Goal: Task Accomplishment & Management: Complete application form

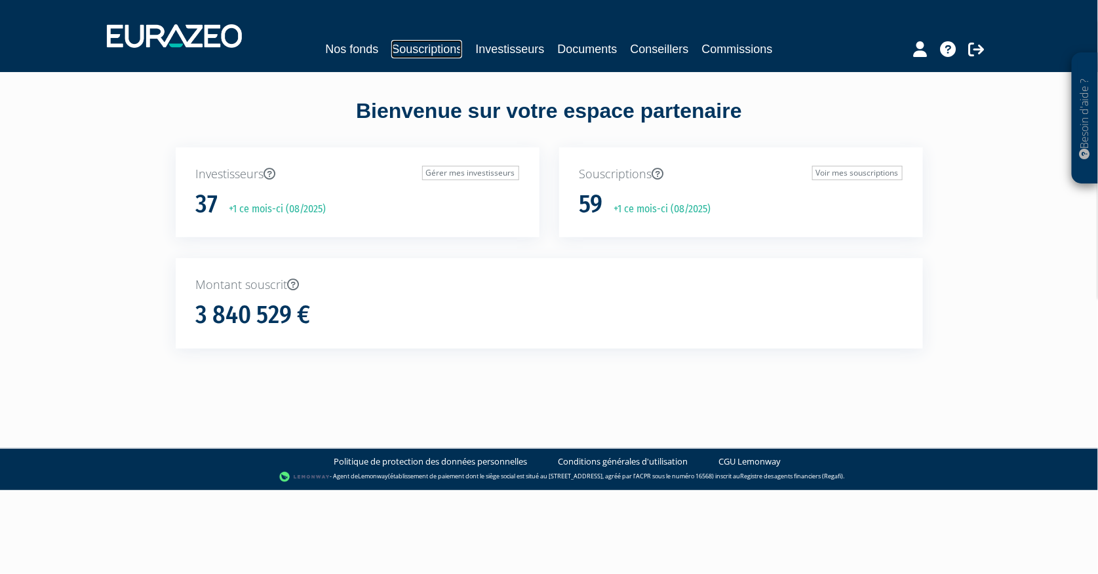
click at [439, 46] on link "Souscriptions" at bounding box center [426, 49] width 71 height 18
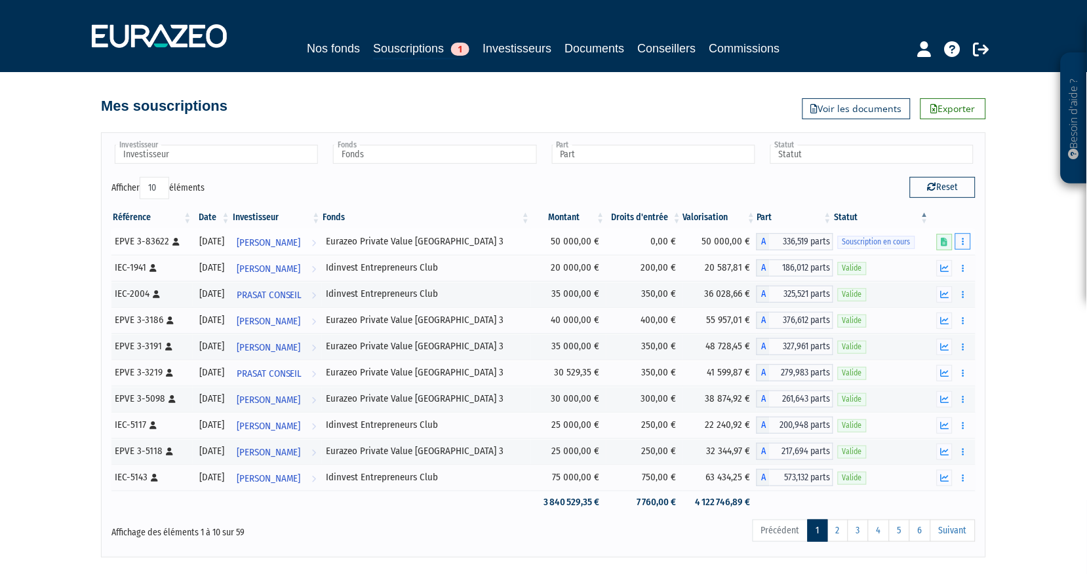
click at [960, 239] on button "button" at bounding box center [963, 241] width 16 height 16
click at [1025, 240] on div "Besoin d'aide ? × J'ai besoin d'aide Si vous avez une question à propos du fonc…" at bounding box center [543, 279] width 1087 height 558
click at [294, 239] on span "[PERSON_NAME]" at bounding box center [269, 243] width 64 height 24
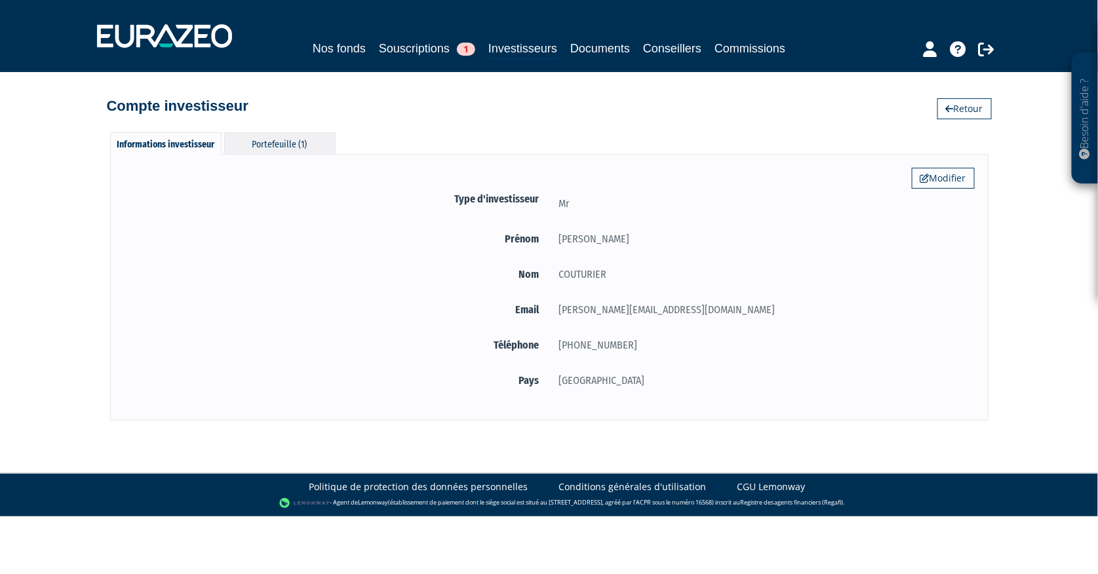
click at [266, 142] on div "Portefeuille (1)" at bounding box center [279, 143] width 111 height 22
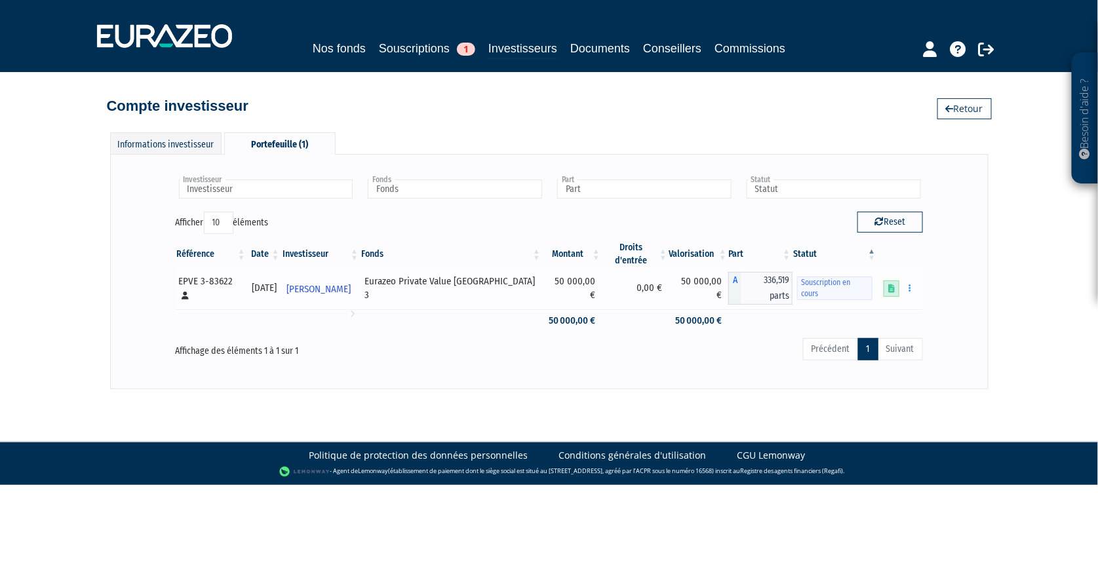
click at [894, 284] on icon at bounding box center [891, 288] width 7 height 9
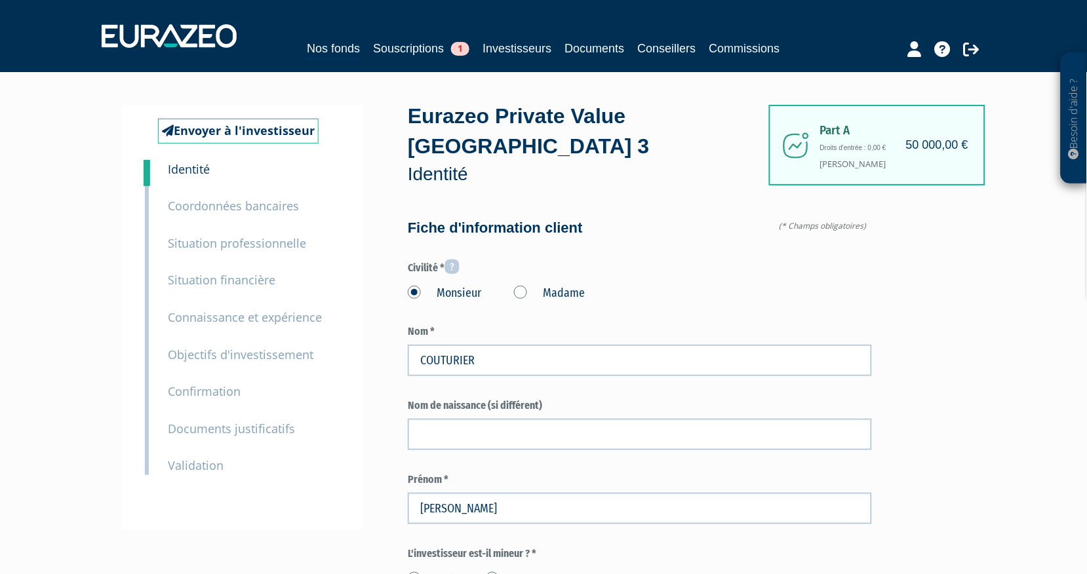
click at [205, 466] on small "Validation" at bounding box center [196, 466] width 56 height 16
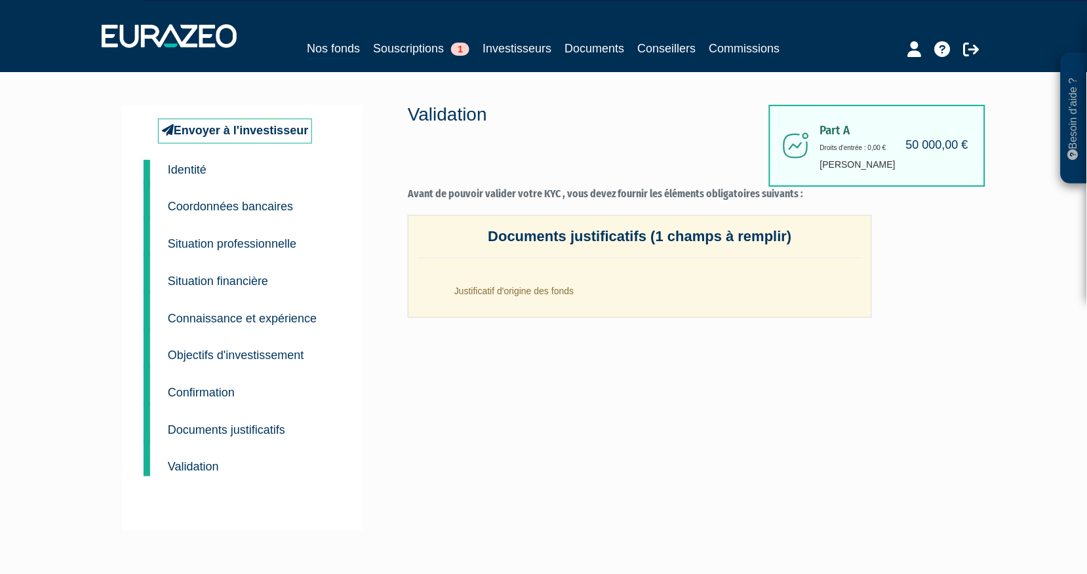
click at [187, 164] on small "Identité" at bounding box center [187, 169] width 39 height 13
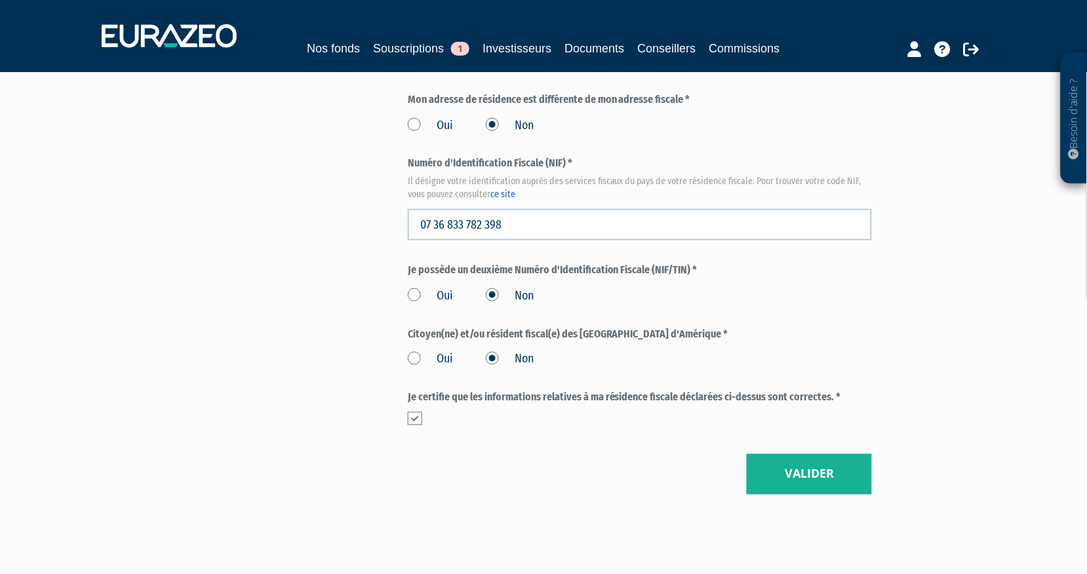
scroll to position [1501, 0]
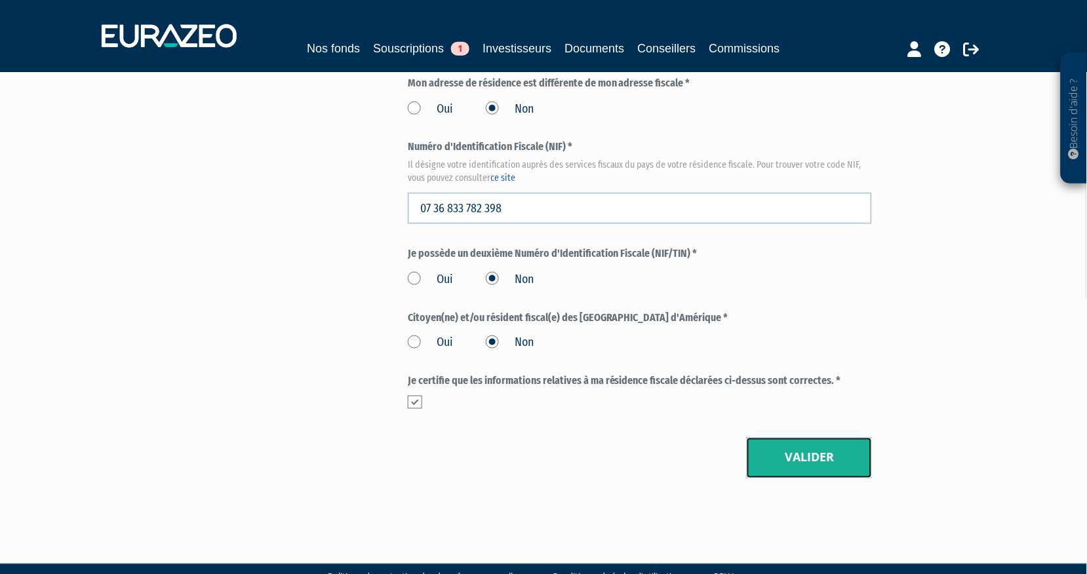
click at [807, 438] on button "Valider" at bounding box center [809, 458] width 125 height 41
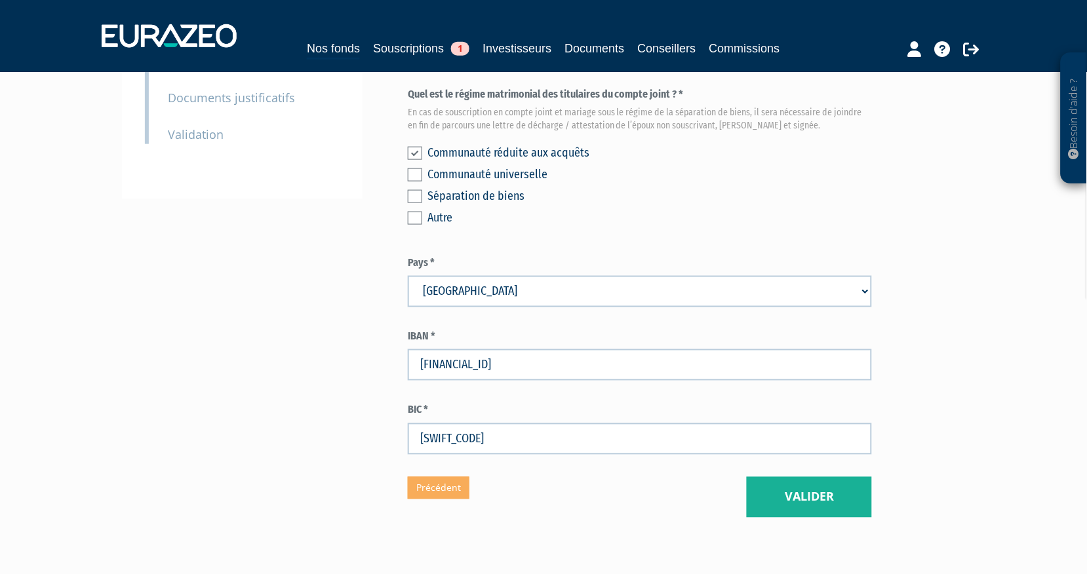
scroll to position [370, 0]
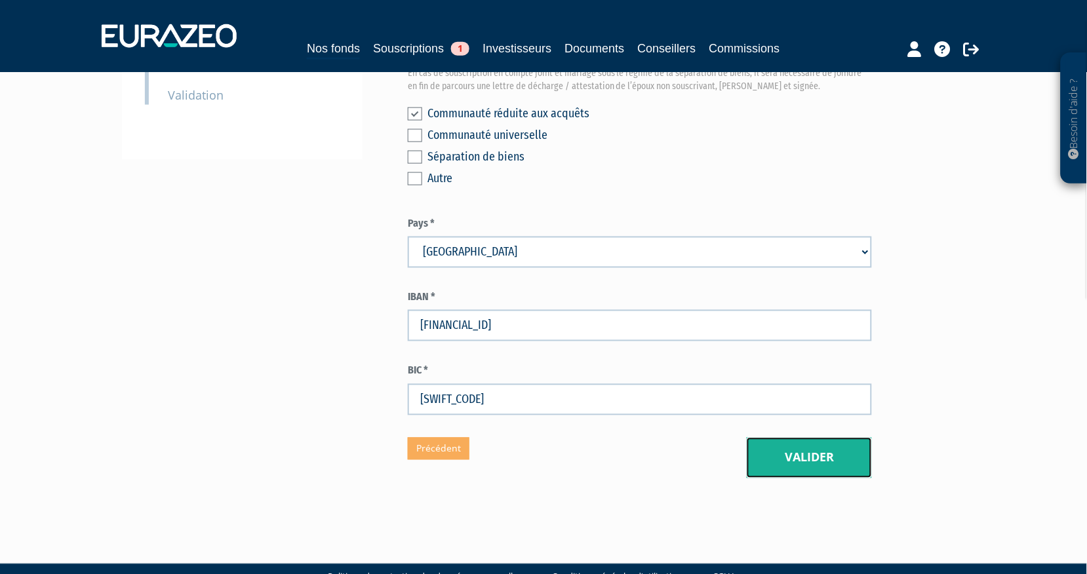
click at [817, 438] on button "Valider" at bounding box center [809, 458] width 125 height 41
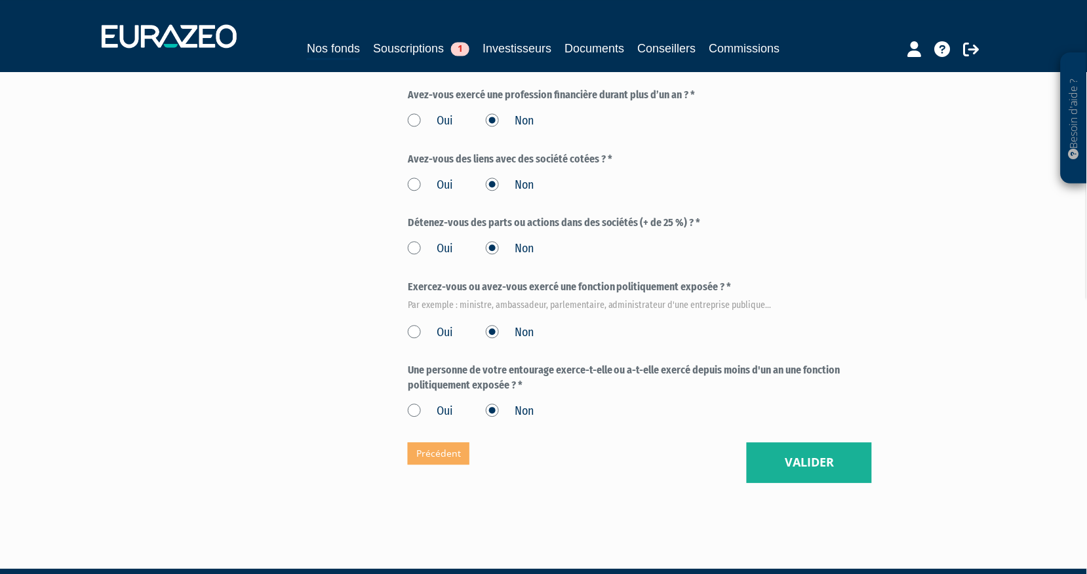
scroll to position [627, 0]
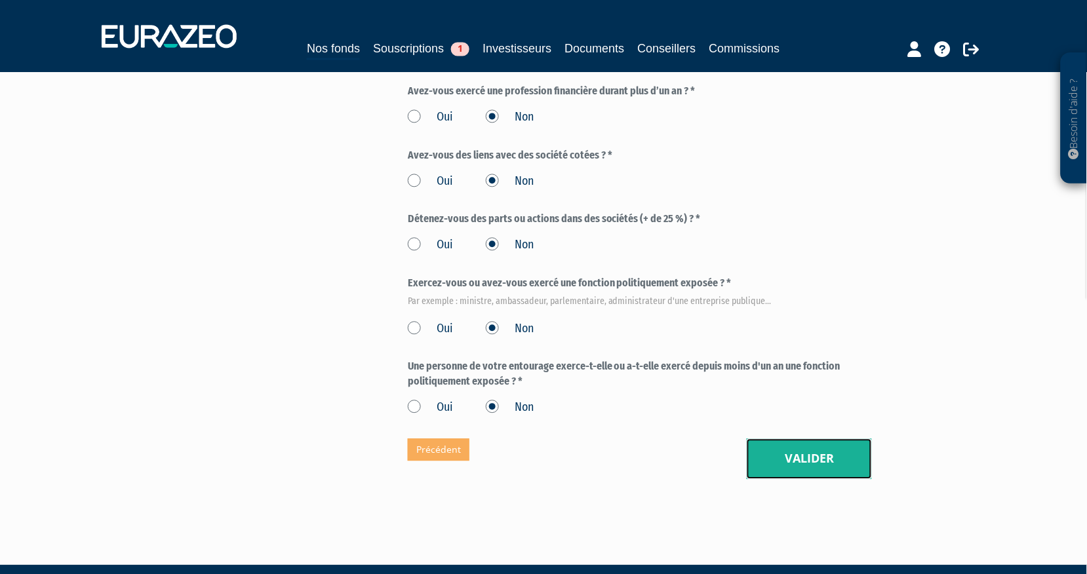
click at [829, 439] on button "Valider" at bounding box center [809, 459] width 125 height 41
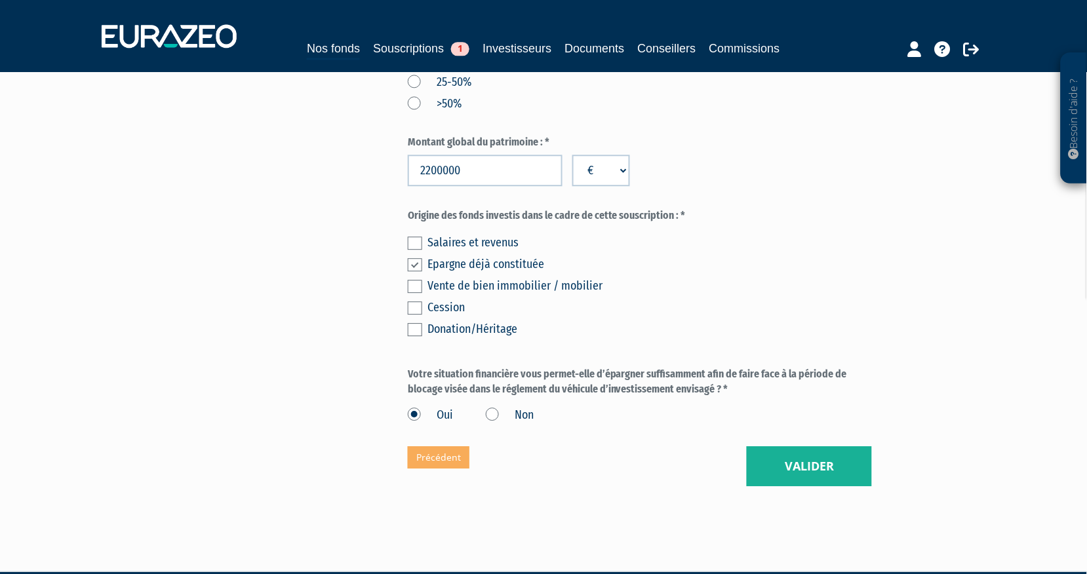
scroll to position [762, 0]
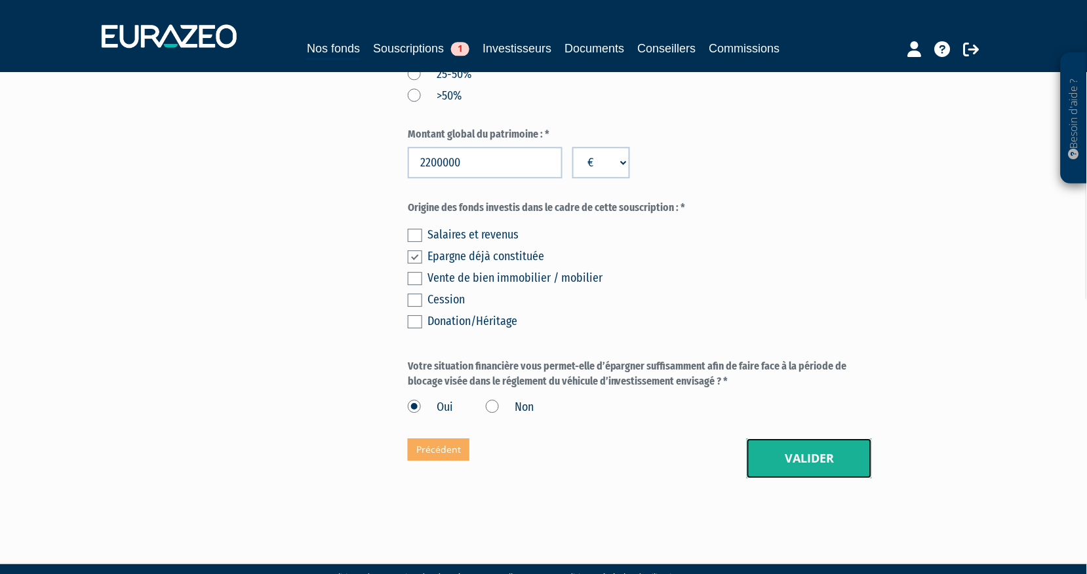
click at [811, 439] on button "Valider" at bounding box center [809, 459] width 125 height 41
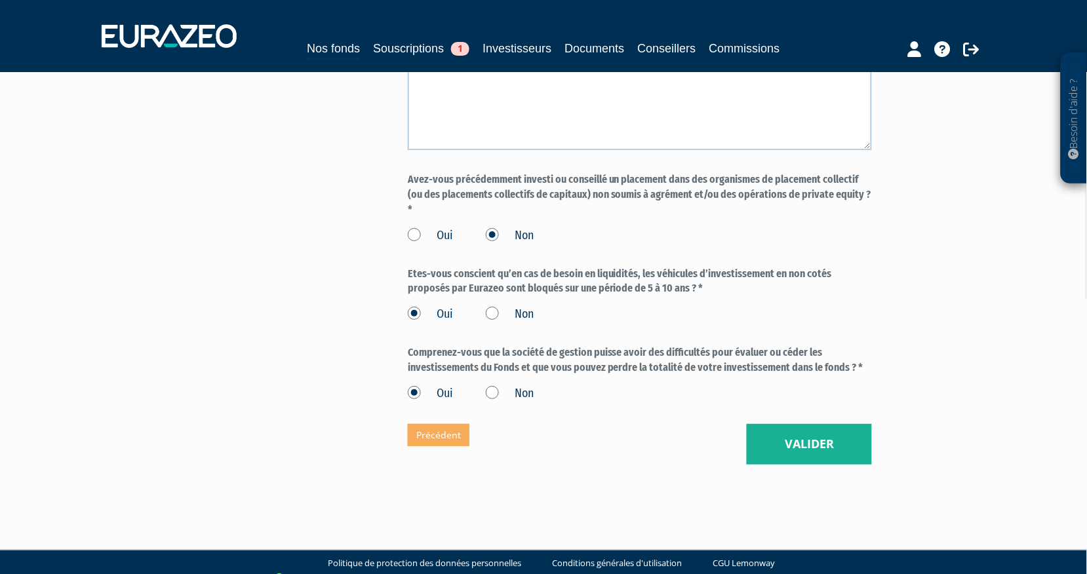
scroll to position [1097, 0]
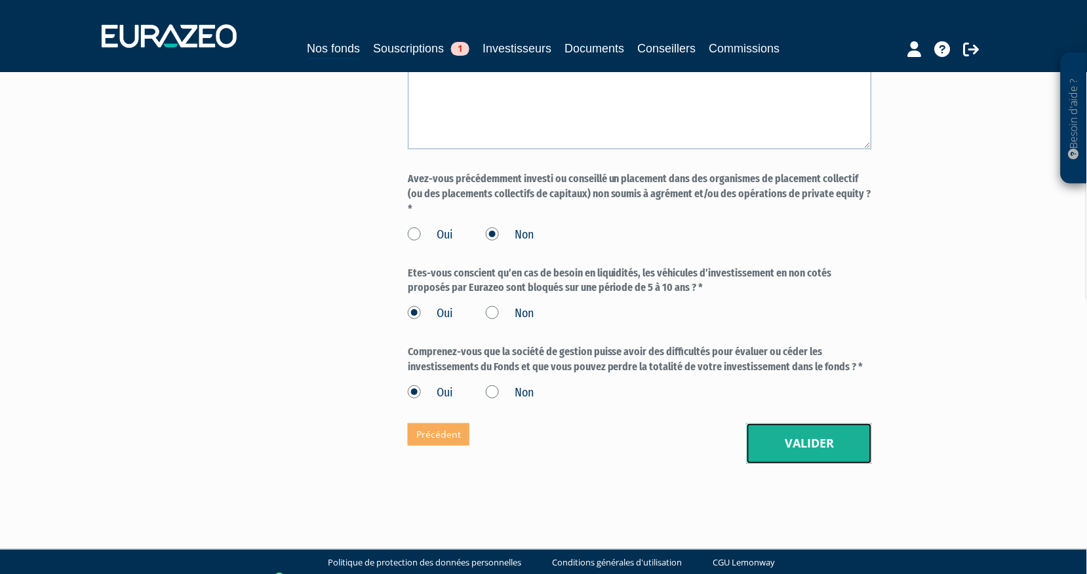
click at [802, 424] on button "Valider" at bounding box center [809, 443] width 125 height 41
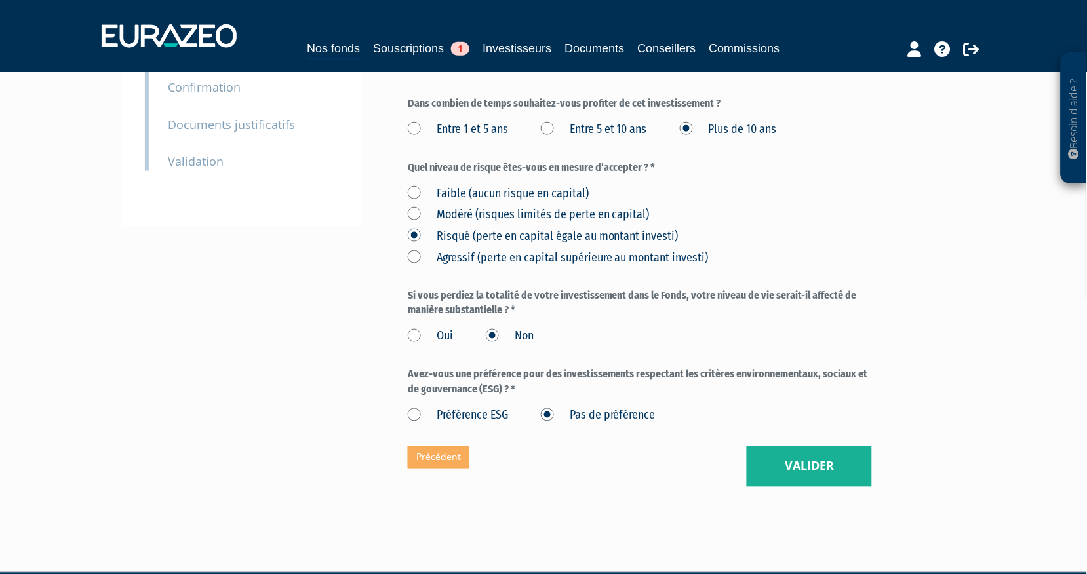
scroll to position [313, 0]
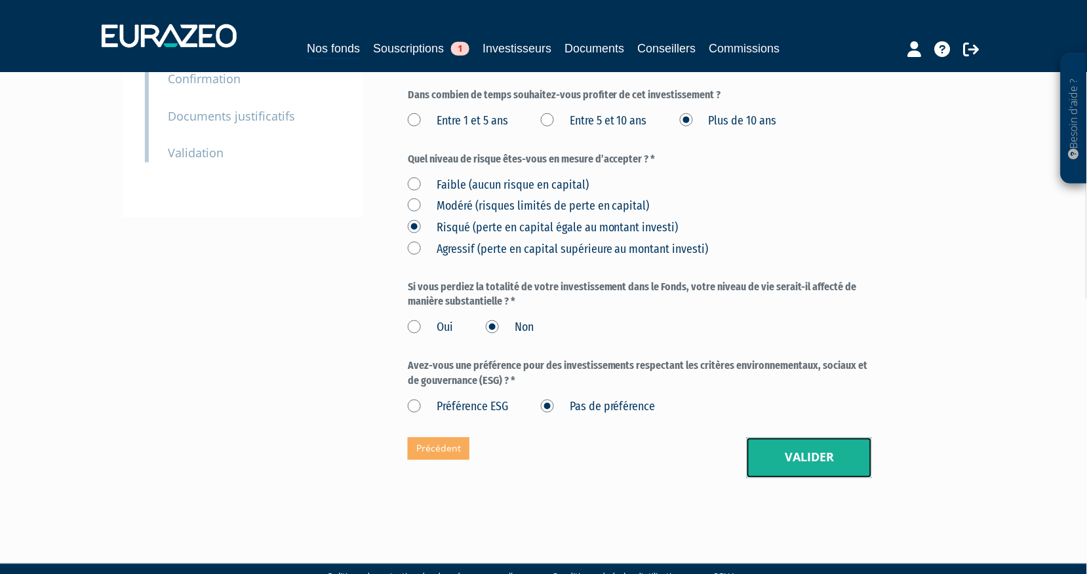
click at [813, 438] on button "Valider" at bounding box center [809, 458] width 125 height 41
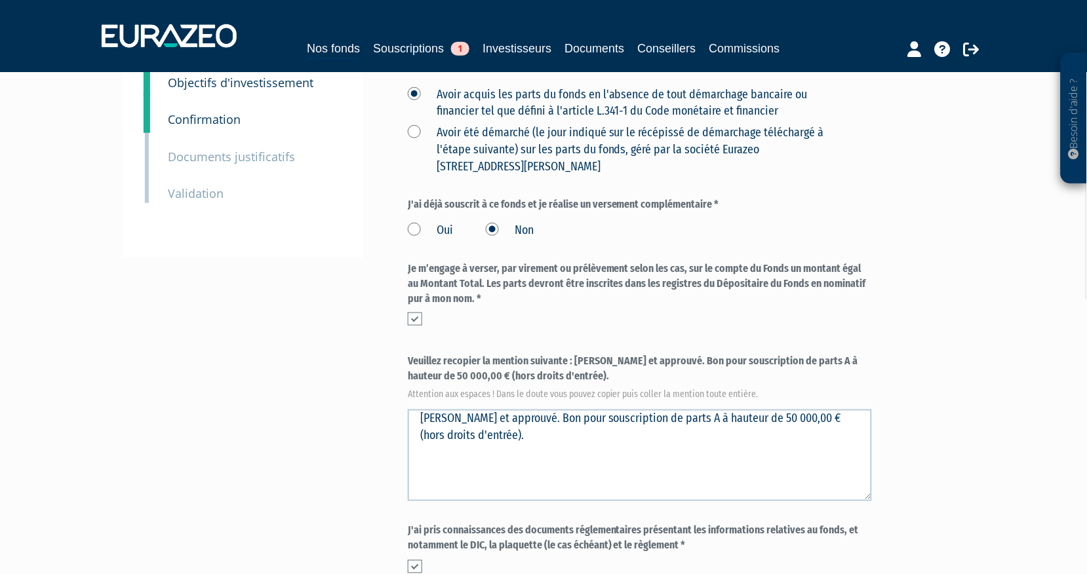
scroll to position [291, 0]
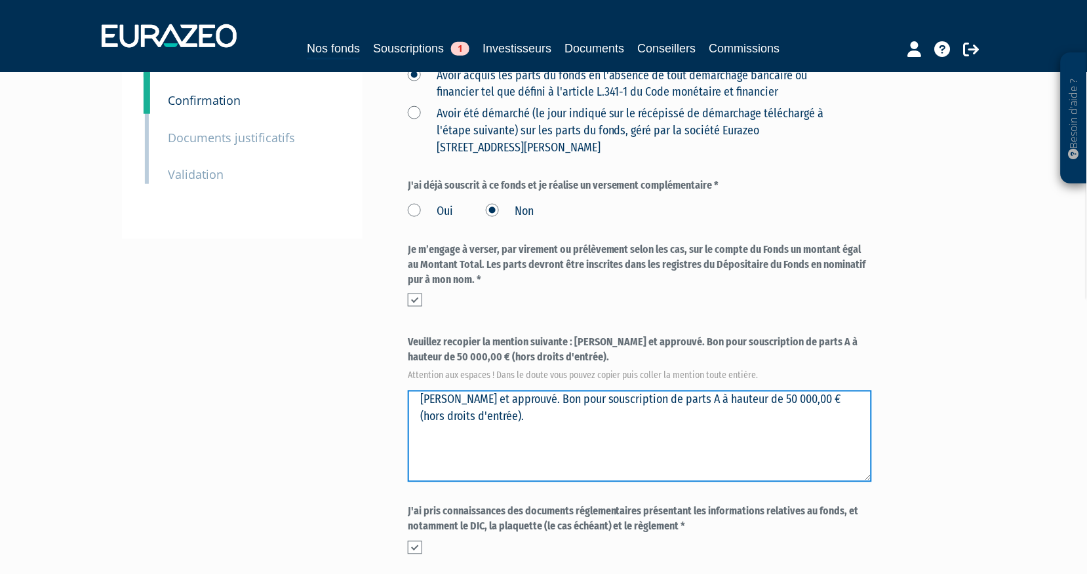
drag, startPoint x: 519, startPoint y: 369, endPoint x: 385, endPoint y: 372, distance: 133.8
click at [385, 372] on div "Envoyer à l'investisseur 1 Identité 2 Coordonnées bancaires 3 Situation profess…" at bounding box center [543, 258] width 823 height 889
type textarea "Lu et approuvé. Bon pour souscription de parts A à hauteur de 50 000,00 € (hors…"
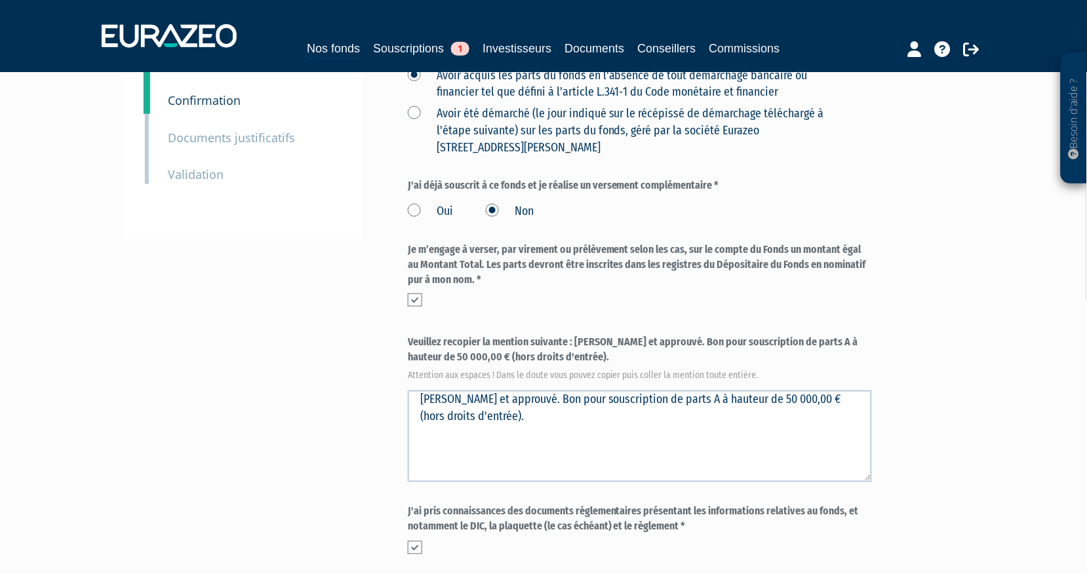
click at [970, 338] on div "Besoin d'aide ? × J'ai besoin d'aide Si vous avez une question à propos du fonc…" at bounding box center [543, 222] width 1087 height 1027
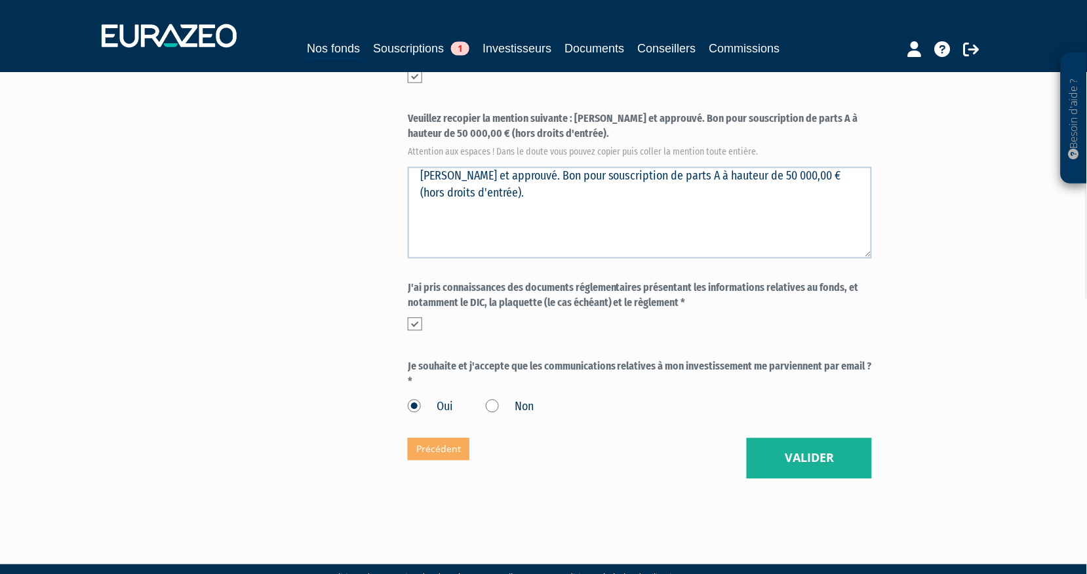
scroll to position [515, 0]
click at [824, 438] on button "Valider" at bounding box center [809, 458] width 125 height 41
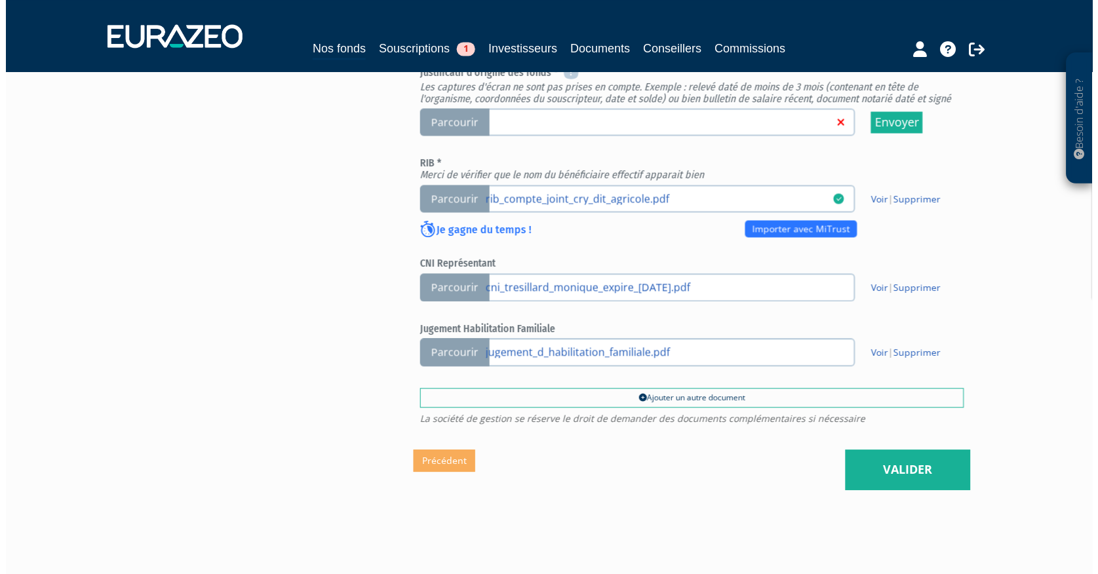
scroll to position [643, 0]
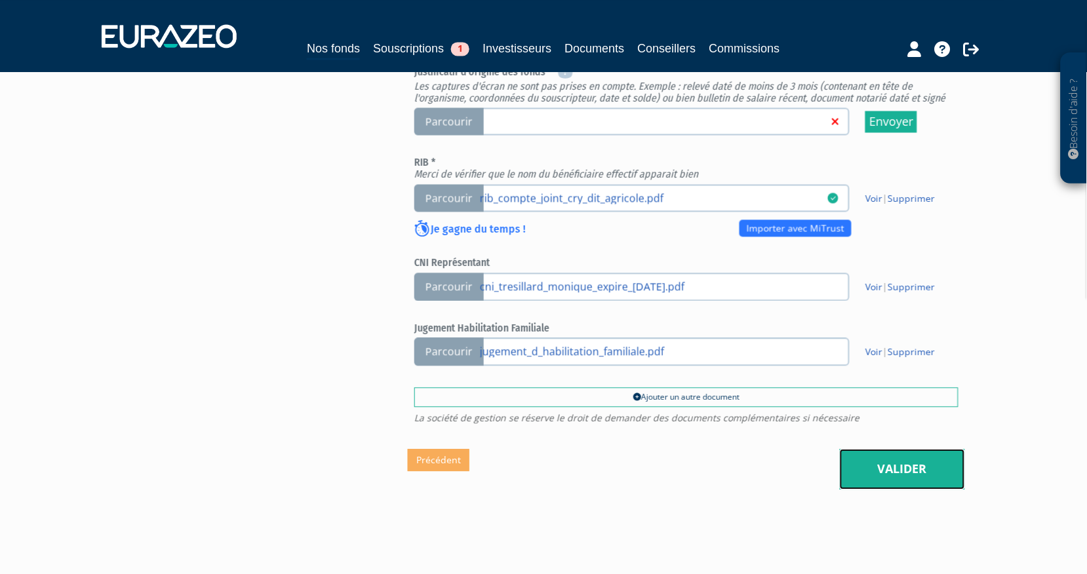
click at [895, 449] on link "Valider" at bounding box center [902, 469] width 125 height 41
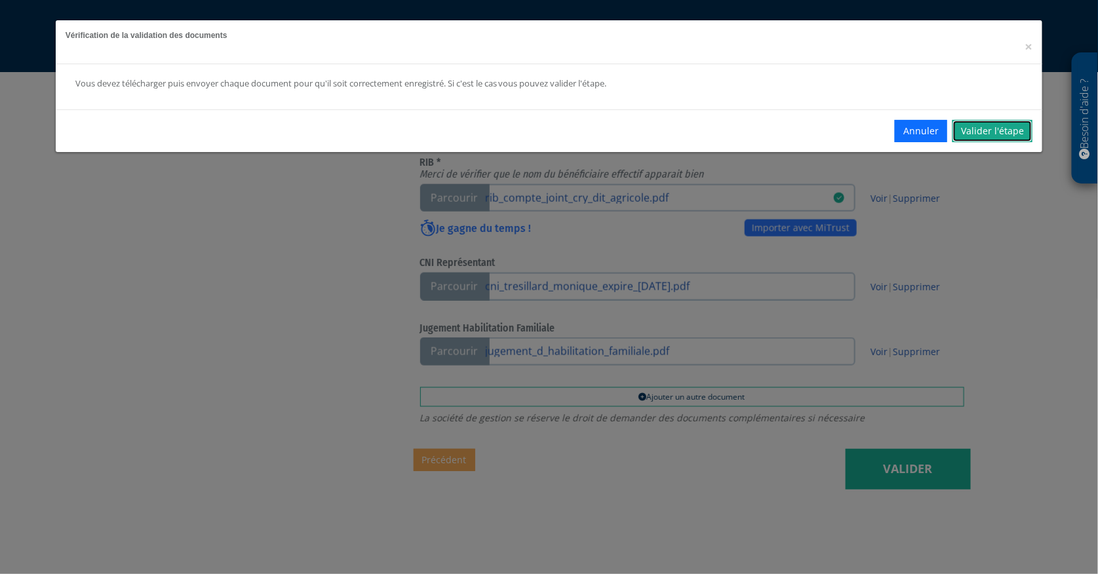
click at [1008, 128] on link "Valider l'étape" at bounding box center [992, 131] width 80 height 22
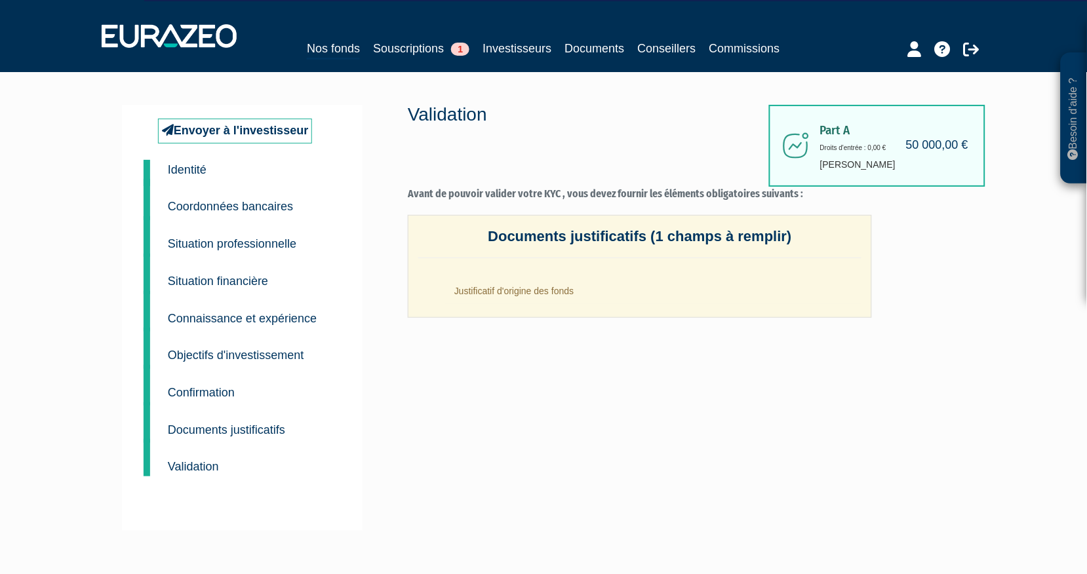
click at [607, 404] on div "Part A 50 000,00 € Droits d'entrée : 0,00 € [PERSON_NAME] Validation Avant de p…" at bounding box center [686, 318] width 557 height 426
click at [702, 410] on div "Part A 50 000,00 € Droits d'entrée : 0,00 € [PERSON_NAME] Validation Avant de p…" at bounding box center [686, 318] width 557 height 426
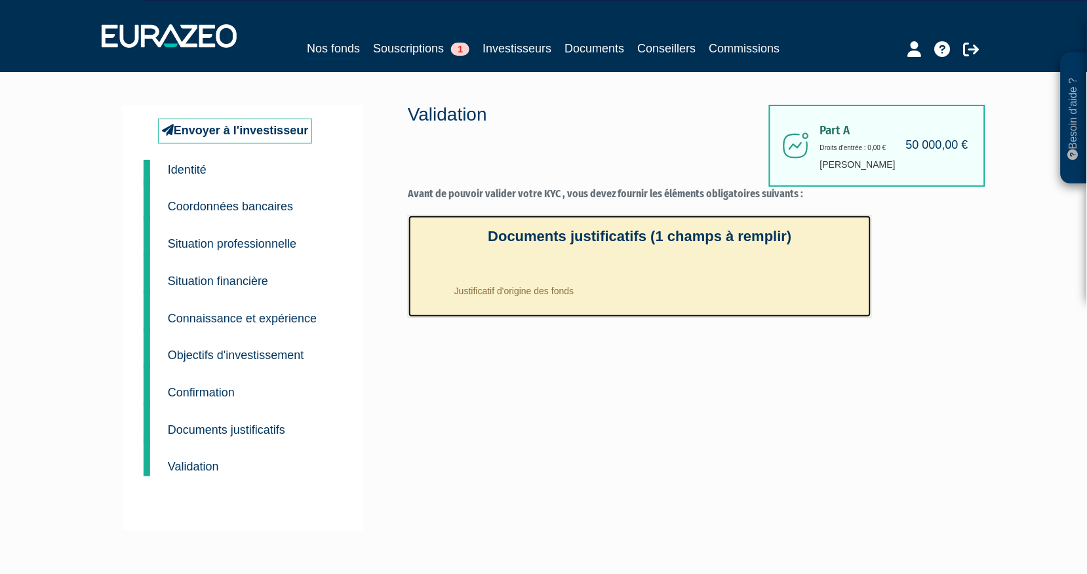
click at [532, 287] on li "Justificatif d'origine des fonds" at bounding box center [652, 287] width 417 height 33
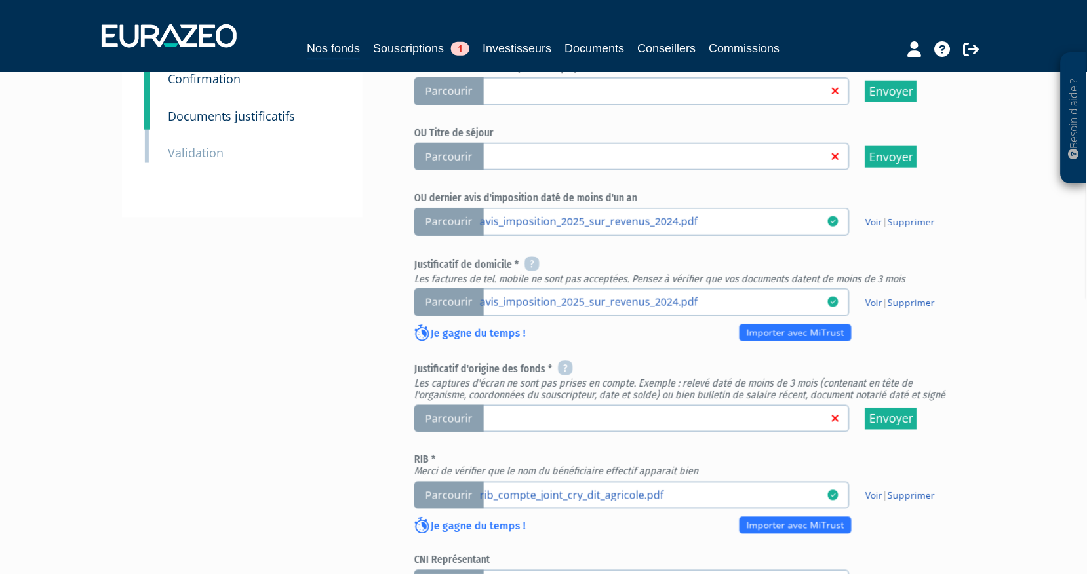
scroll to position [437, 0]
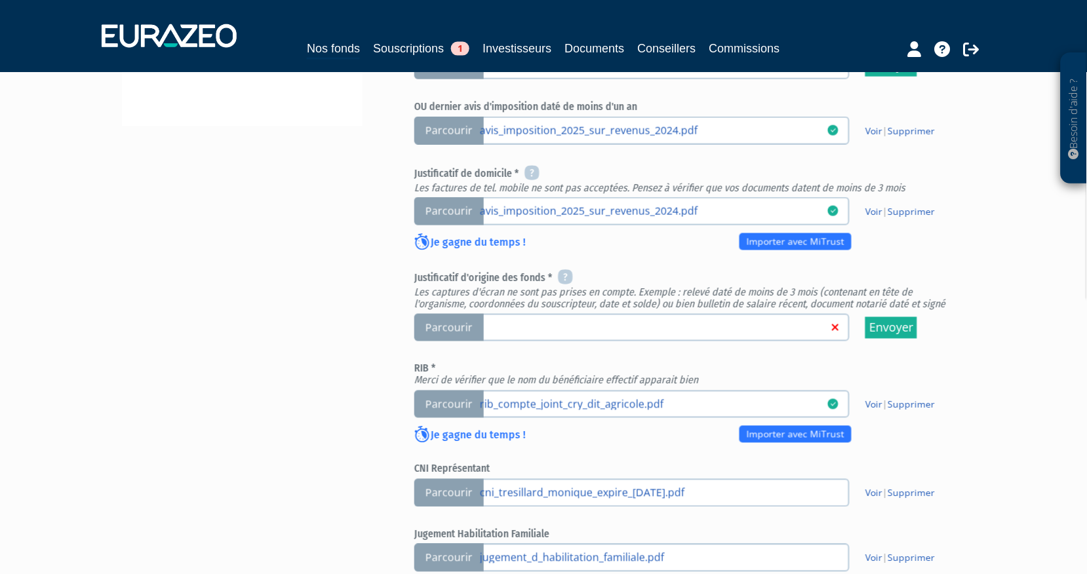
click at [456, 314] on span "Parcourir" at bounding box center [448, 328] width 69 height 28
click at [0, 0] on input "Parcourir" at bounding box center [0, 0] width 0 height 0
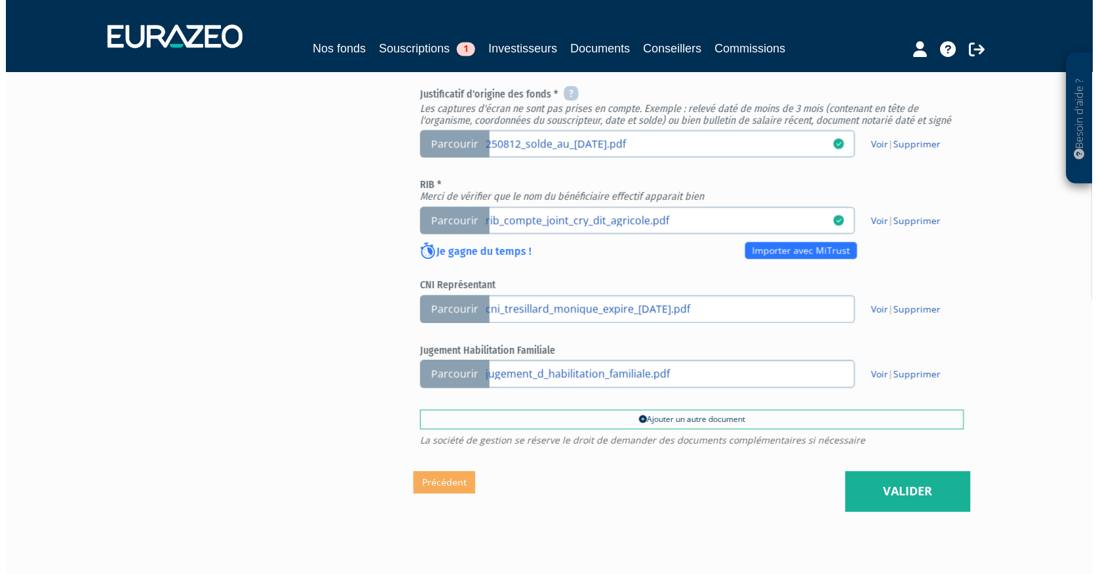
scroll to position [643, 0]
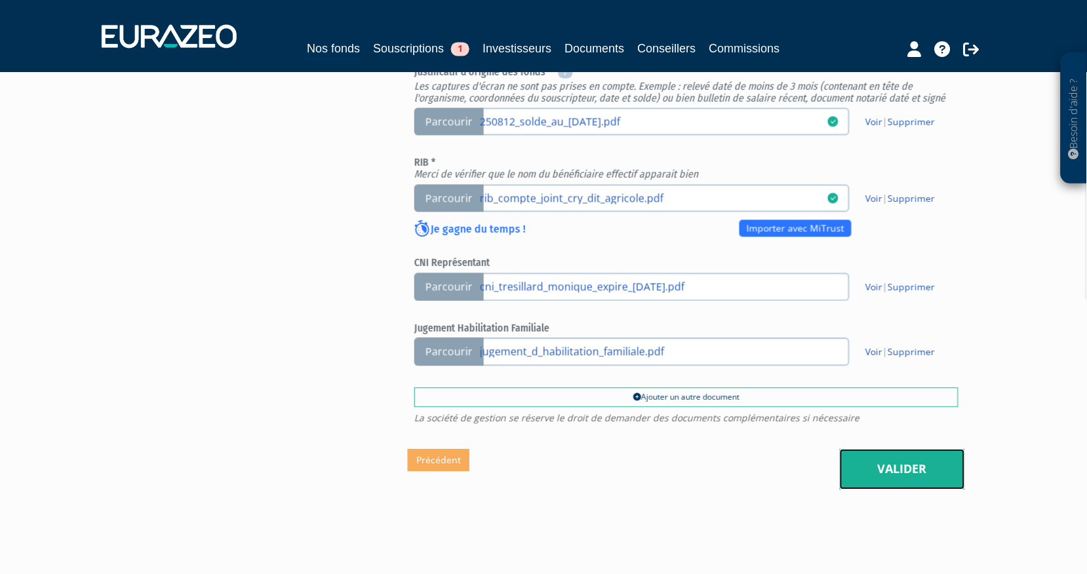
click at [905, 449] on link "Valider" at bounding box center [902, 469] width 125 height 41
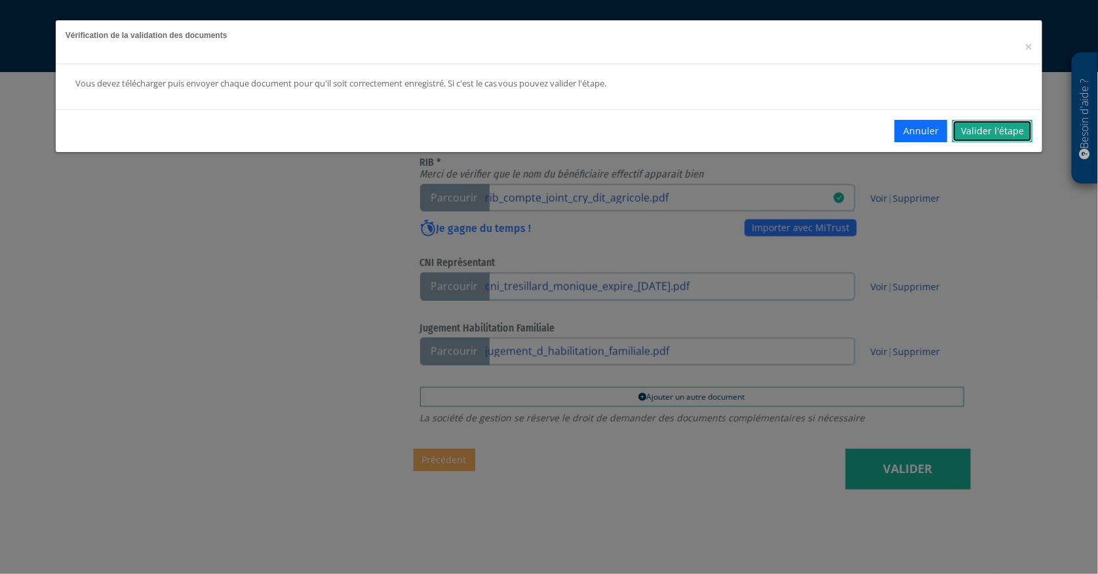
click at [1000, 127] on link "Valider l'étape" at bounding box center [992, 131] width 80 height 22
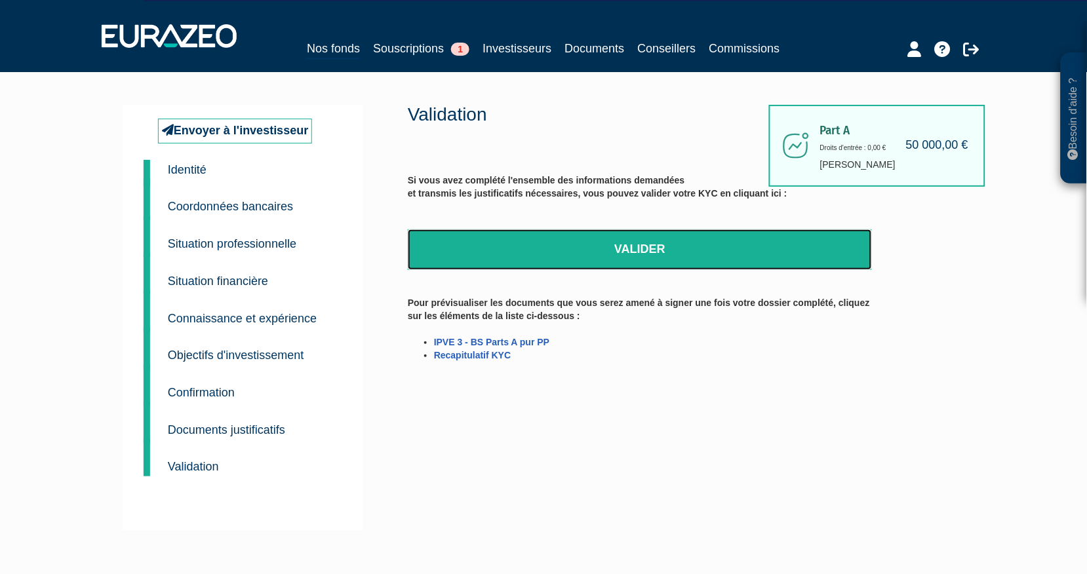
click at [635, 237] on link "Valider" at bounding box center [640, 249] width 464 height 41
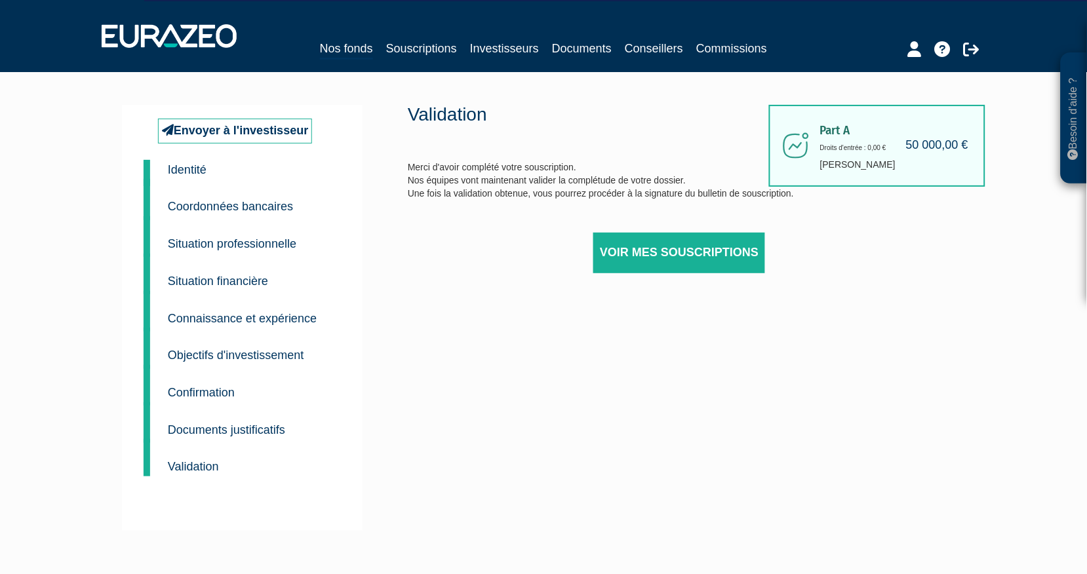
click at [438, 290] on div "Validation Merci d'avoir complété votre souscription. Nos équipes vont maintena…" at bounding box center [640, 205] width 464 height 201
click at [466, 332] on div "Part A 50 000,00 € Droits d'entrée : 0,00 € [PERSON_NAME] Validation Merci d'av…" at bounding box center [686, 318] width 557 height 426
click at [179, 465] on small "Validation" at bounding box center [193, 466] width 51 height 13
drag, startPoint x: 76, startPoint y: 143, endPoint x: 83, endPoint y: 142, distance: 6.6
click at [76, 143] on div "Besoin d'aide ? × J'ai besoin d'aide Si vous avez une question à propos du fonc…" at bounding box center [543, 282] width 1087 height 564
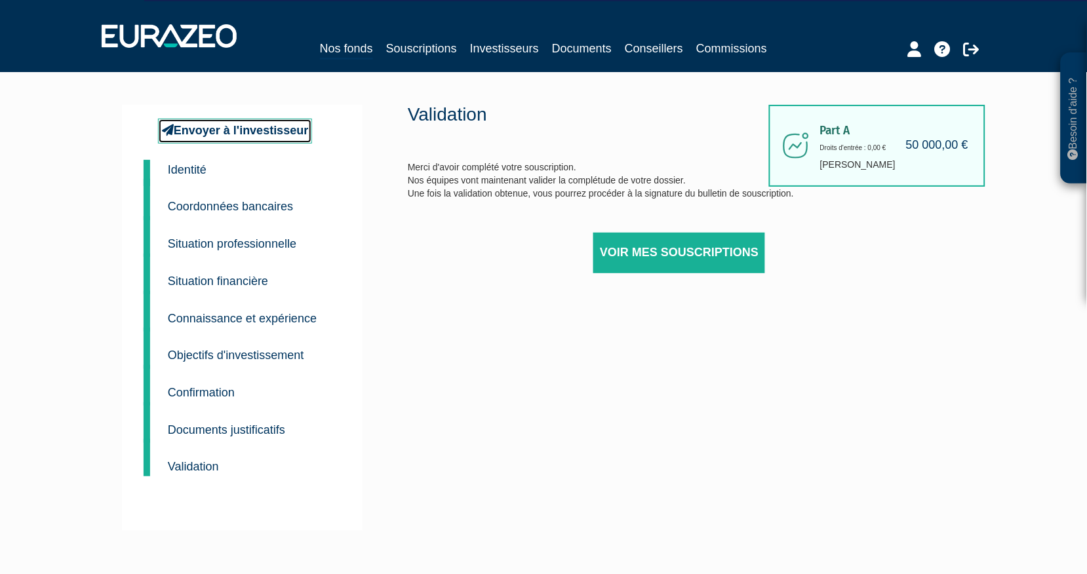
click at [221, 126] on link "Envoyer à l'investisseur" at bounding box center [235, 131] width 154 height 25
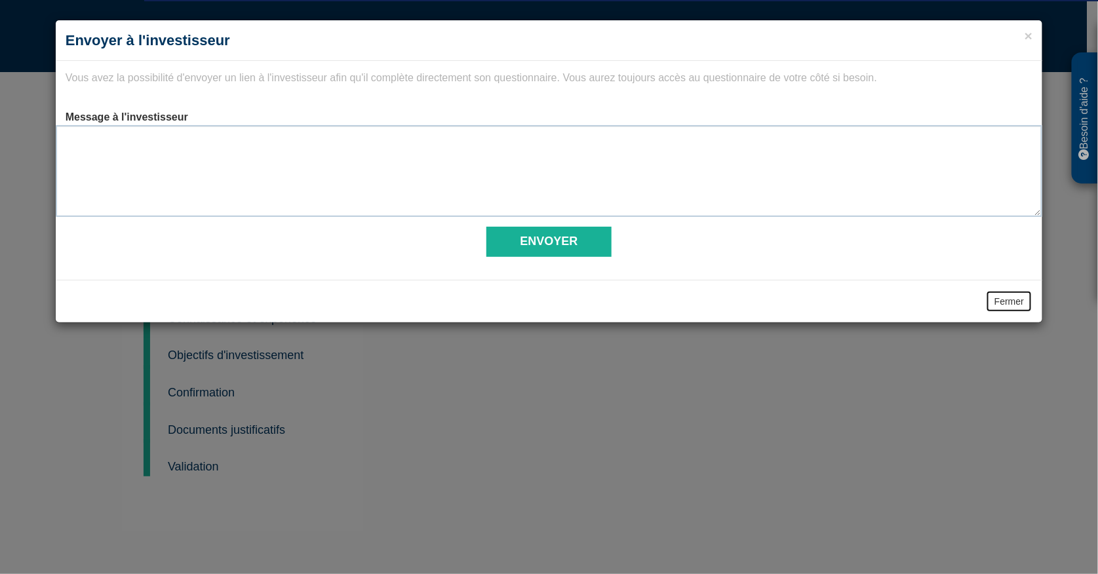
click at [1009, 298] on button "Fermer" at bounding box center [1009, 301] width 47 height 22
